Goal: Ask a question: Seek information or help from site administrators or community

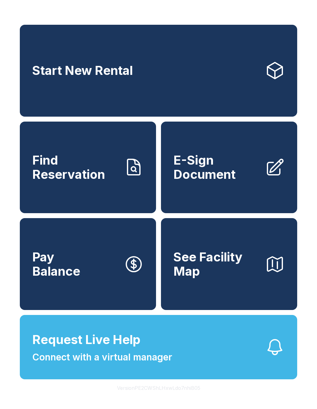
click at [184, 377] on button "Request Live Help Connect with a virtual manager" at bounding box center [158, 347] width 277 height 64
click at [275, 357] on icon "button" at bounding box center [275, 347] width 20 height 20
click at [230, 397] on div "Start New Rental Find Reservation E-Sign Document Pay Balance See Facility Map …" at bounding box center [158, 204] width 317 height 409
click at [164, 340] on button "Request Live Help Connect with a virtual manager" at bounding box center [158, 347] width 277 height 64
click at [160, 396] on button "Version PE2CWShLHxwLdo7nhiB05" at bounding box center [158, 387] width 93 height 17
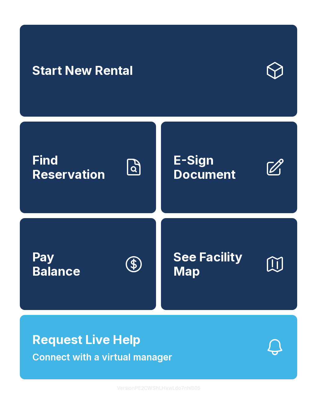
click at [228, 336] on button "Request Live Help Connect with a virtual manager" at bounding box center [158, 347] width 277 height 64
click at [160, 396] on button "Version PE2CWShLHxwLdo7nhiB05" at bounding box center [158, 387] width 93 height 17
click at [75, 400] on div "Start New Rental Find Reservation E-Sign Document Pay Balance See Facility Map …" at bounding box center [158, 204] width 317 height 409
click at [187, 340] on button "Request Live Help Connect with a virtual manager" at bounding box center [158, 347] width 277 height 64
click at [188, 349] on button "Request Live Help Connect with a virtual manager" at bounding box center [158, 347] width 277 height 64
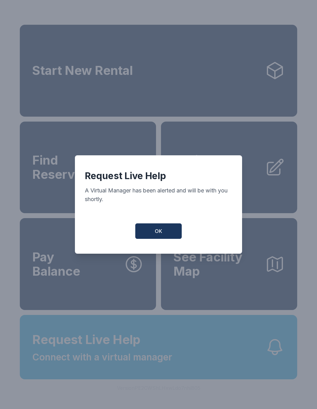
click at [188, 349] on div "Request Live Help A Virtual Manager has been alerted and will be with you short…" at bounding box center [158, 204] width 317 height 409
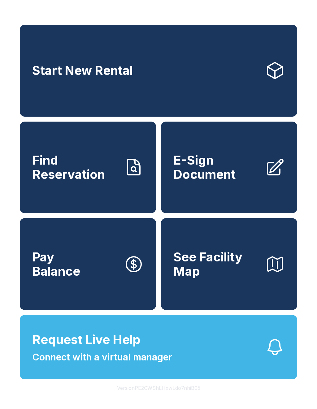
click at [188, 353] on button "Request Live Help Connect with a virtual manager" at bounding box center [158, 347] width 277 height 64
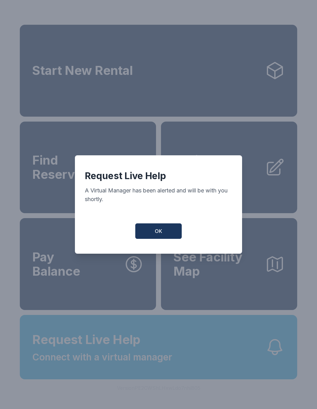
click at [159, 235] on span "OK" at bounding box center [158, 230] width 7 height 7
